Goal: Book appointment/travel/reservation

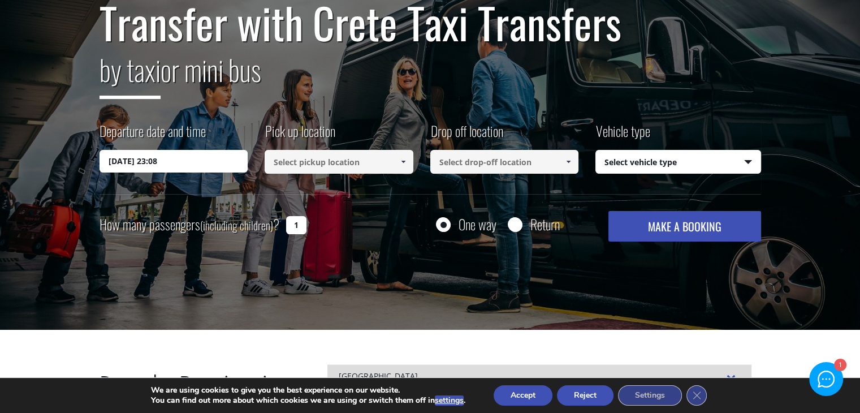
scroll to position [115, 0]
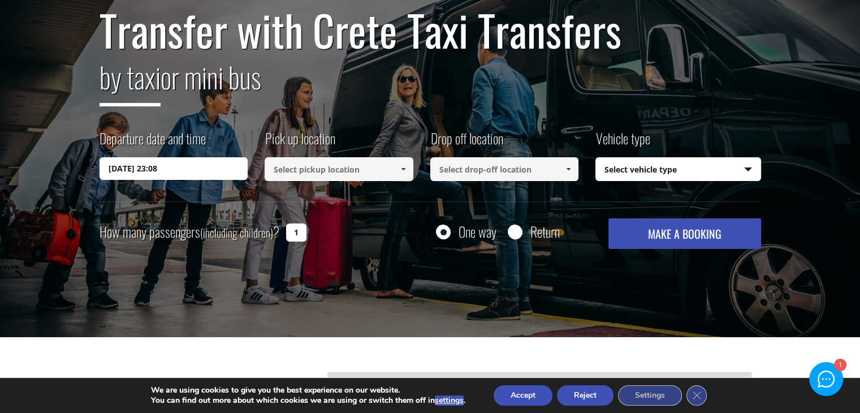
drag, startPoint x: 868, startPoint y: 62, endPoint x: 868, endPoint y: 77, distance: 15.3
click at [210, 179] on input "10/08/2025 23:08" at bounding box center [174, 168] width 149 height 23
click at [223, 165] on input "10/08/2025 23:08" at bounding box center [174, 168] width 149 height 23
drag, startPoint x: 192, startPoint y: 171, endPoint x: 161, endPoint y: 171, distance: 31.7
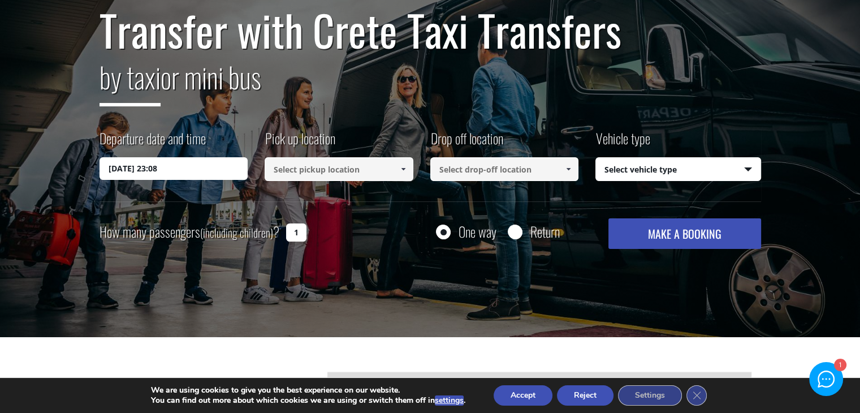
click at [190, 171] on input "10/08/2025 23:08" at bounding box center [174, 168] width 149 height 23
click at [142, 171] on input "10/08/2025 23:08" at bounding box center [174, 168] width 149 height 23
click at [120, 171] on input "10/08/2025 23:08" at bounding box center [174, 168] width 149 height 23
click at [197, 166] on input "10/08/2025 23:08" at bounding box center [174, 168] width 149 height 23
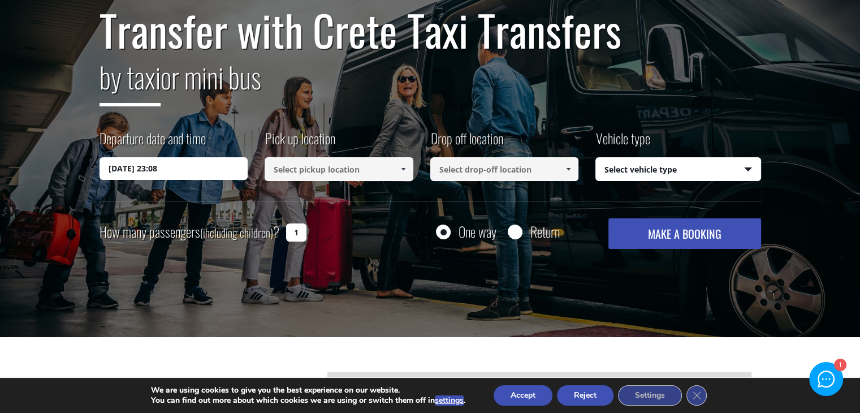
click at [197, 166] on input "10/08/2025 23:08" at bounding box center [174, 168] width 149 height 23
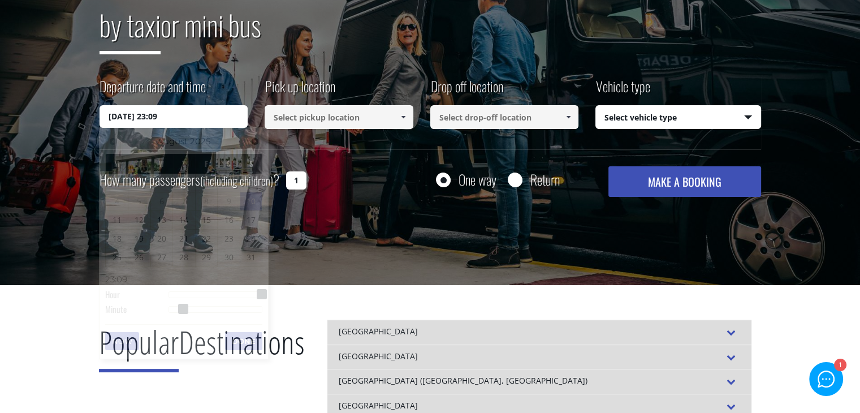
click at [203, 105] on input "[DATE] 23:09" at bounding box center [174, 116] width 149 height 23
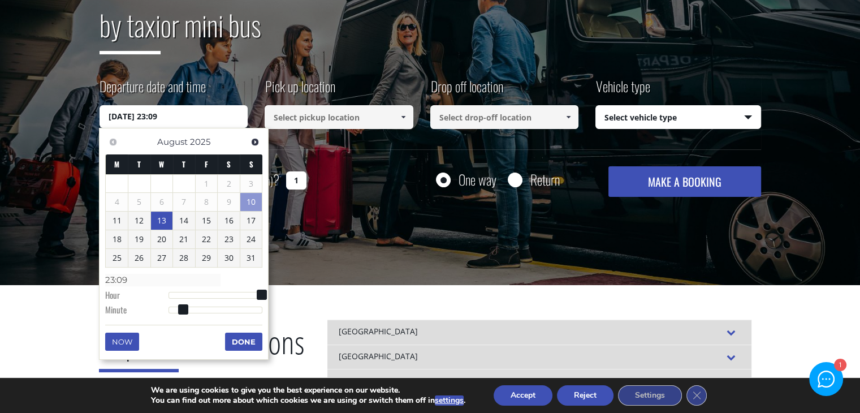
click at [159, 219] on link "13" at bounding box center [162, 221] width 22 height 18
type input "[DATE] 01:00"
type input "01:00"
type input "[DATE] 02:00"
type input "02:00"
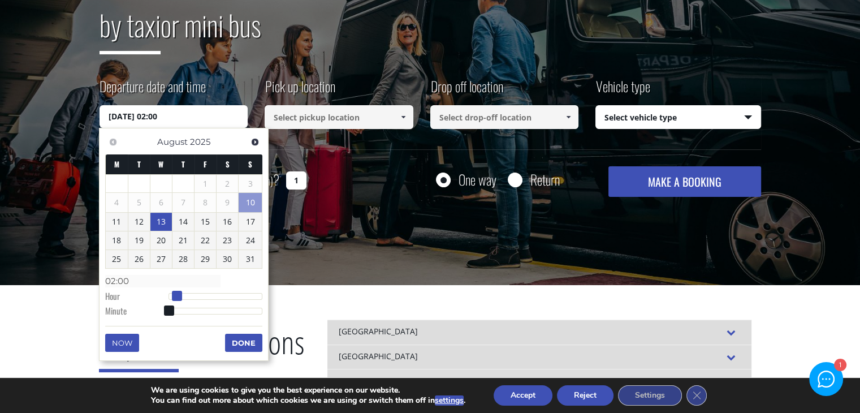
type input "[DATE] 03:00"
type input "03:00"
type input "[DATE] 04:00"
type input "04:00"
type input "[DATE] 05:00"
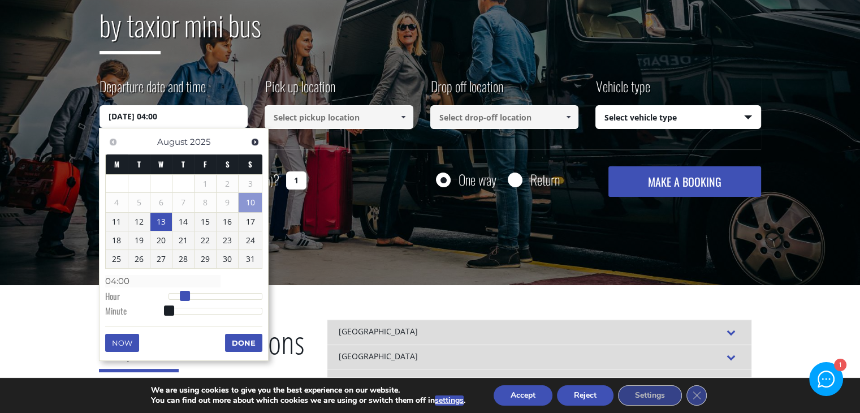
type input "05:00"
type input "[DATE] 06:00"
type input "06:00"
type input "[DATE] 07:00"
type input "07:00"
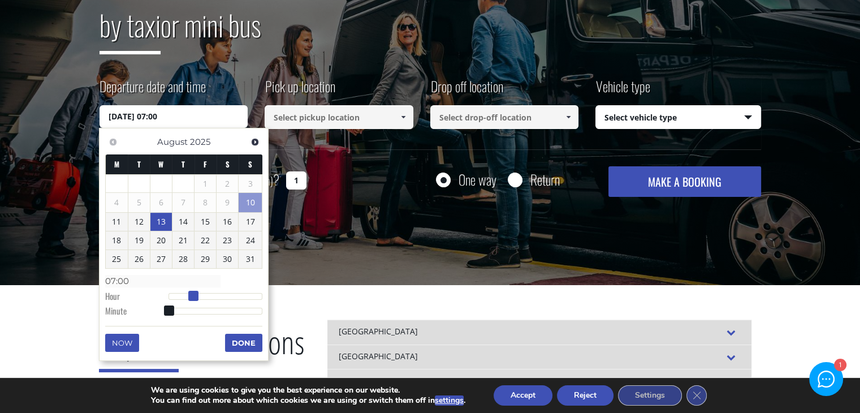
type input "[DATE] 08:00"
type input "08:00"
type input "[DATE] 09:00"
type input "09:00"
type input "[DATE] 10:00"
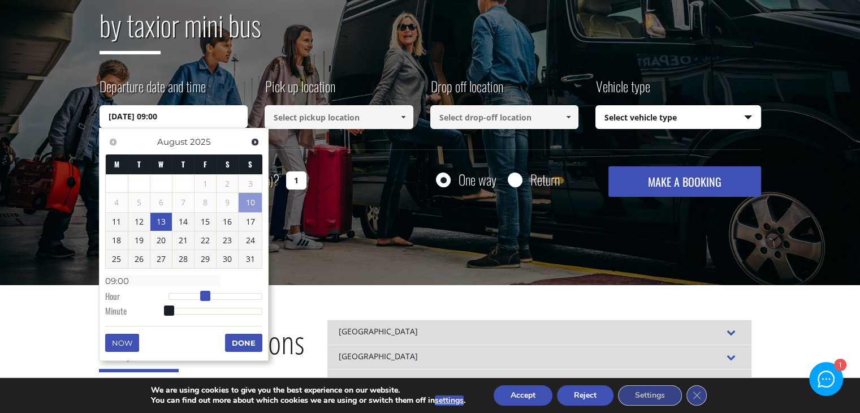
type input "10:00"
type input "[DATE] 11:00"
type input "11:00"
type input "[DATE] 12:00"
type input "12:00"
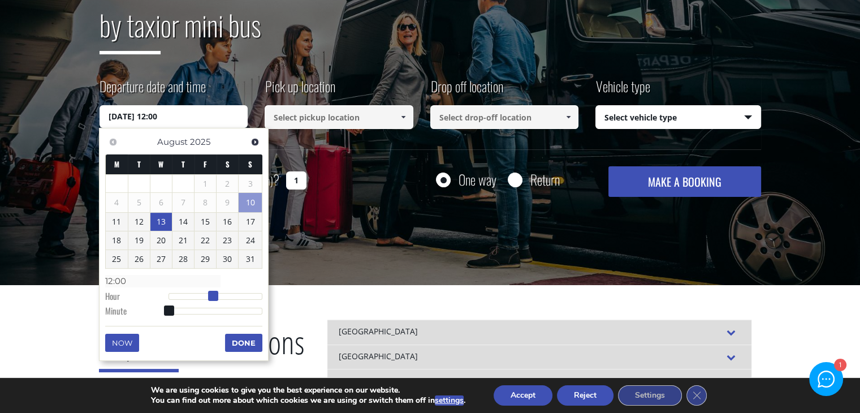
type input "[DATE] 13:00"
type input "13:00"
type input "[DATE] 14:00"
type input "14:00"
type input "[DATE] 15:00"
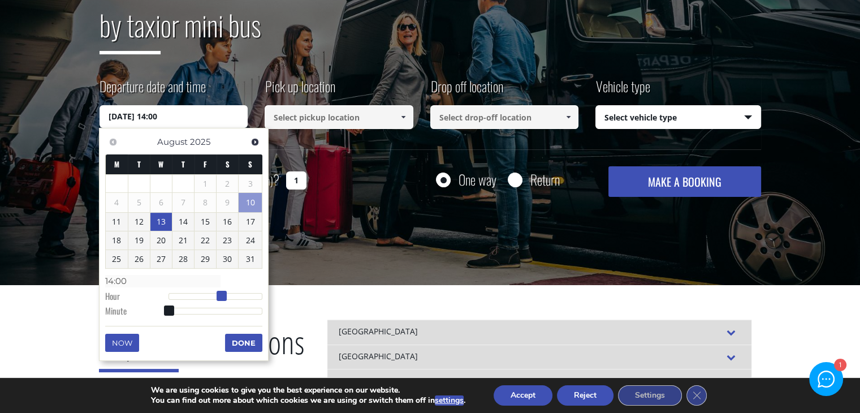
type input "15:00"
type input "[DATE] 16:00"
type input "16:00"
type input "[DATE] 18:00"
type input "18:00"
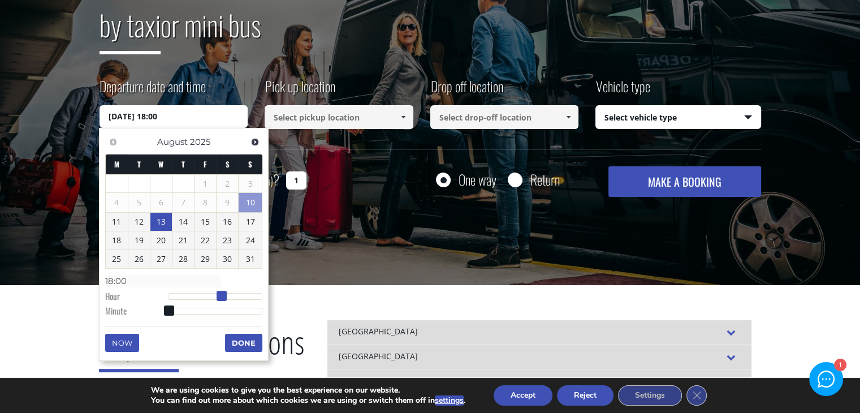
type input "[DATE] 19:00"
type input "19:00"
type input "[DATE] 20:00"
type input "20:00"
type input "[DATE] 21:00"
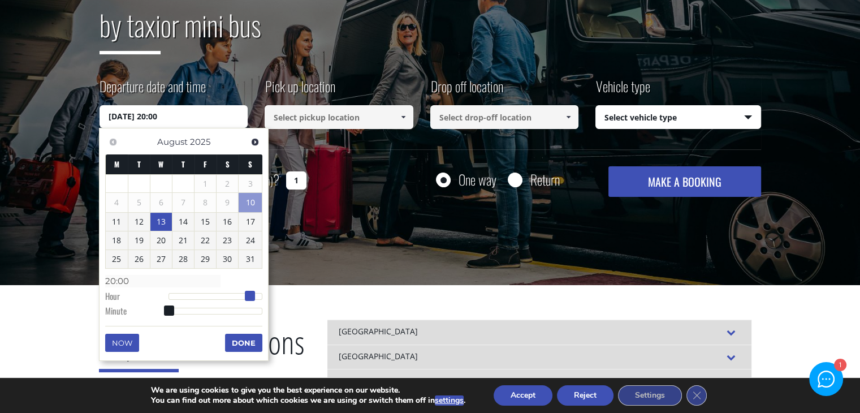
type input "21:00"
type input "[DATE] 22:00"
type input "22:00"
type input "[DATE] 23:00"
type input "23:00"
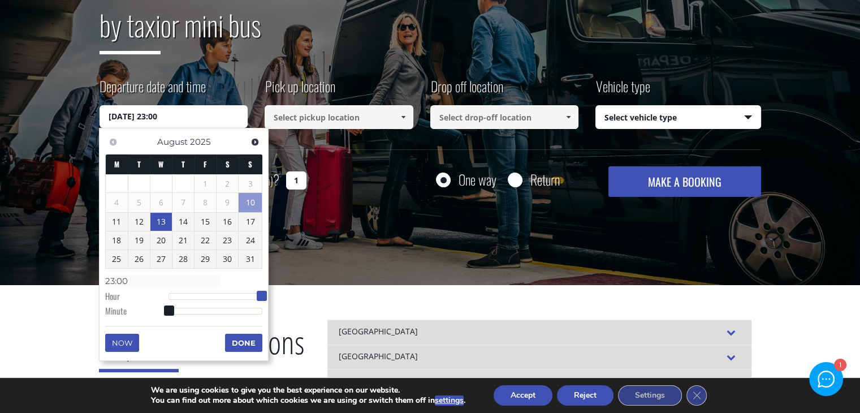
drag, startPoint x: 171, startPoint y: 297, endPoint x: 278, endPoint y: 285, distance: 107.1
click at [243, 346] on button "Done" at bounding box center [243, 343] width 37 height 18
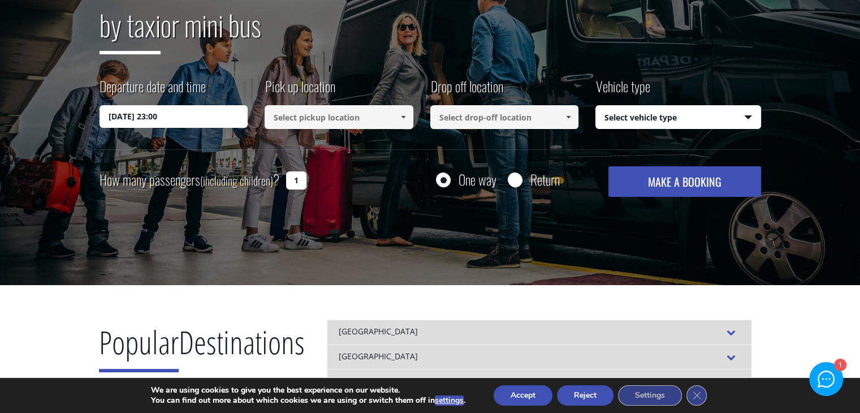
click at [330, 120] on input at bounding box center [339, 117] width 149 height 24
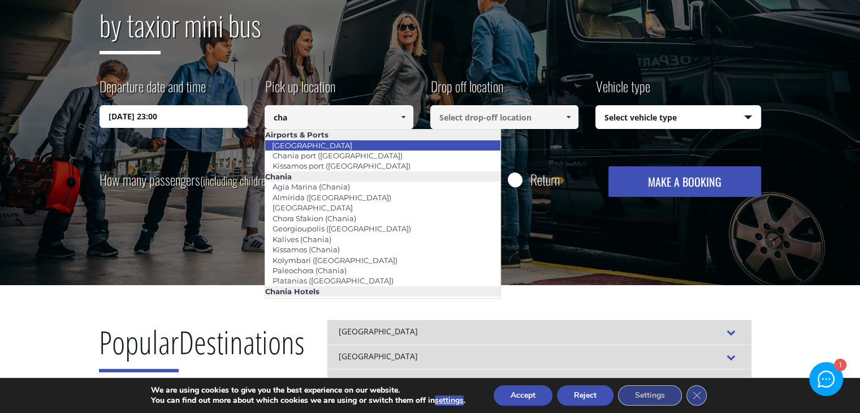
click at [334, 143] on li "[GEOGRAPHIC_DATA]" at bounding box center [382, 145] width 235 height 10
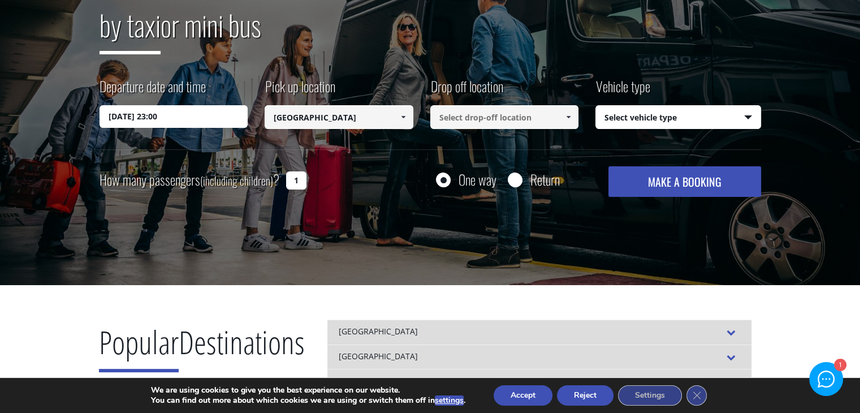
type input "[GEOGRAPHIC_DATA]"
click at [493, 114] on input at bounding box center [504, 117] width 149 height 24
type input "grilaki 8"
click at [609, 166] on button "MAKE A BOOKING" at bounding box center [685, 181] width 152 height 31
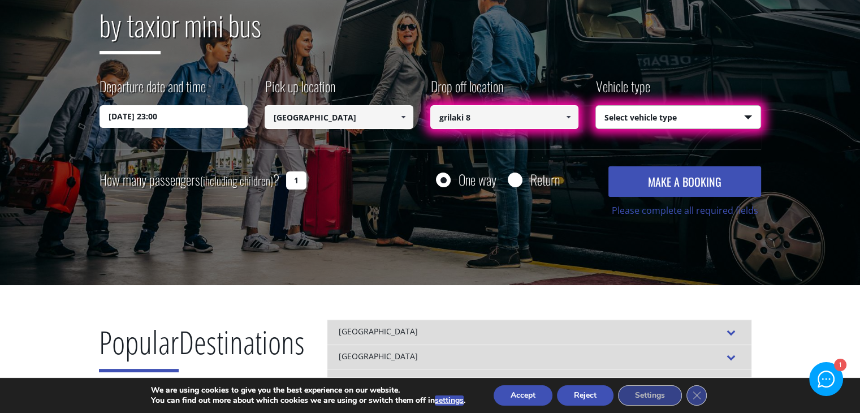
click at [682, 113] on select "Select vehicle type Taxi (4 passengers) Mercedes E Class Mini Van (7 passengers…" at bounding box center [678, 118] width 165 height 24
select select "540"
click at [596, 106] on select "Select vehicle type Taxi (4 passengers) Mercedes E Class Mini Van (7 passengers…" at bounding box center [678, 118] width 165 height 24
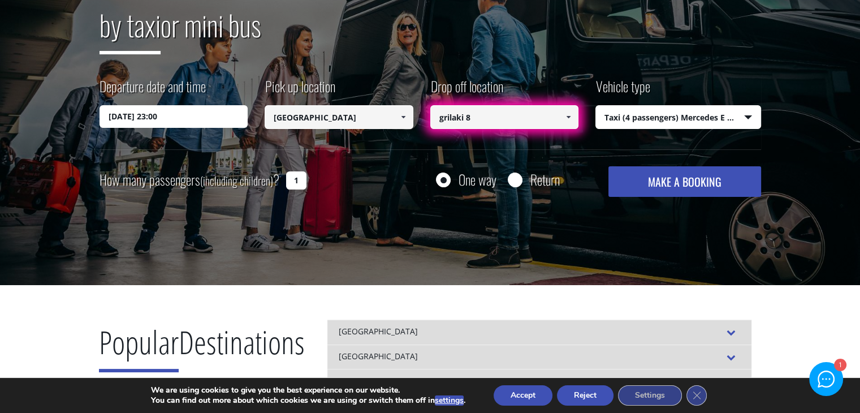
click at [540, 122] on input "grilaki 8" at bounding box center [504, 117] width 149 height 24
click at [473, 123] on input "grilaki 8" at bounding box center [504, 117] width 149 height 24
drag, startPoint x: 507, startPoint y: 113, endPoint x: 419, endPoint y: 123, distance: 88.3
click at [419, 123] on div "Departure date and time [DATE] 23:00 Pick up location Select pickup location Se…" at bounding box center [431, 112] width 662 height 73
type input "grilaki 8"
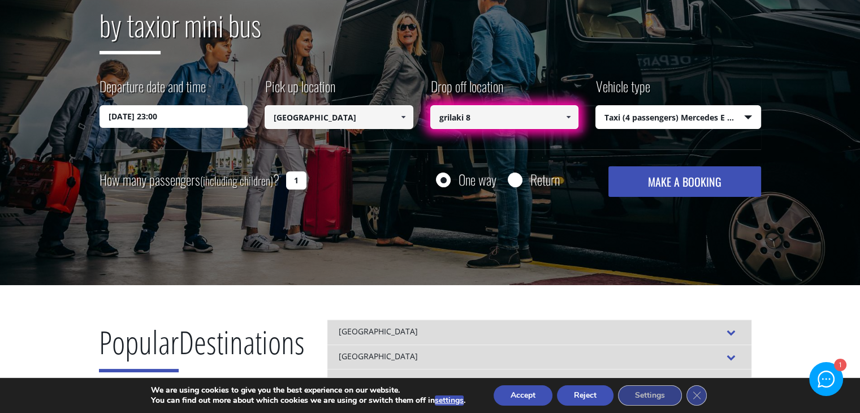
click at [609, 166] on button "MAKE A BOOKING" at bounding box center [685, 181] width 152 height 31
click at [296, 180] on input "1" at bounding box center [296, 180] width 20 height 18
type input "3"
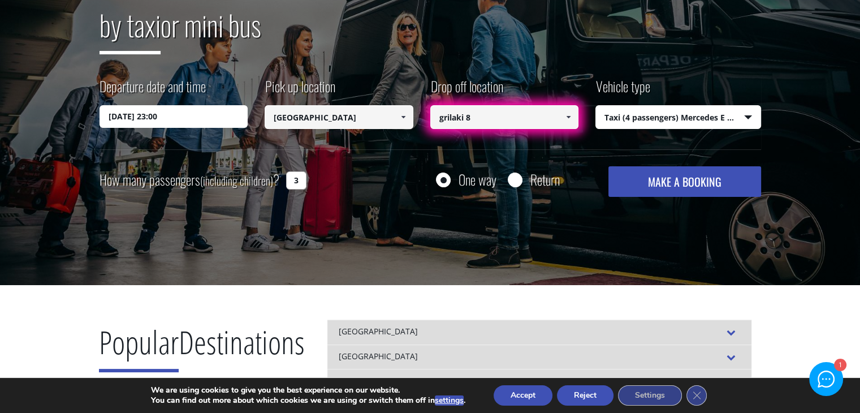
click at [659, 180] on button "MAKE A BOOKING" at bounding box center [685, 181] width 152 height 31
